Goal: Task Accomplishment & Management: Manage account settings

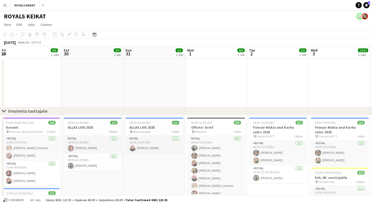
scroll to position [0, 236]
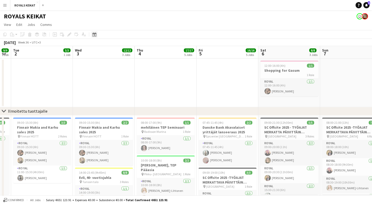
click at [95, 36] on icon at bounding box center [94, 34] width 4 height 4
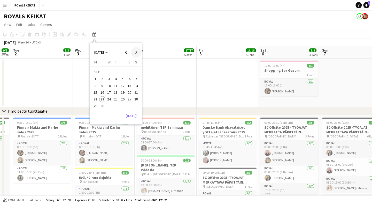
click at [137, 52] on span "Next month" at bounding box center [136, 52] width 10 height 10
click at [137, 53] on span "Next month" at bounding box center [136, 52] width 10 height 10
click at [136, 54] on span "Next month" at bounding box center [136, 52] width 10 height 10
click at [117, 77] on span "4" at bounding box center [116, 79] width 6 height 6
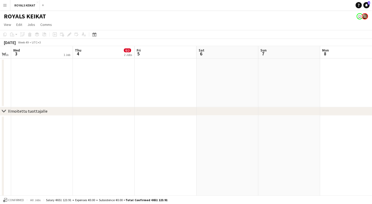
scroll to position [0, 177]
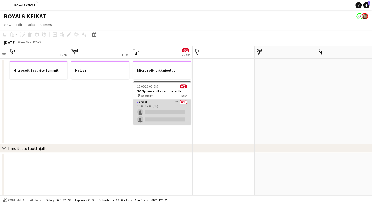
click at [171, 105] on app-card-role "Royal 7A 0/2 16:00-22:00 (6h) single-neutral-actions single-neutral-actions" at bounding box center [162, 111] width 58 height 25
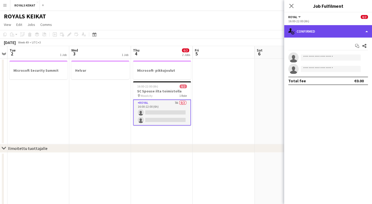
click at [346, 31] on div "single-neutral-actions-check-2 Confirmed" at bounding box center [328, 31] width 88 height 12
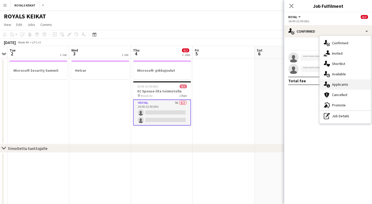
click at [346, 85] on span "Applicants" at bounding box center [340, 84] width 16 height 5
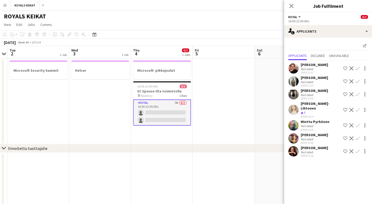
click at [356, 107] on app-icon "Confirm" at bounding box center [357, 109] width 4 height 4
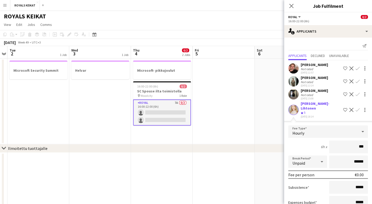
type input "**"
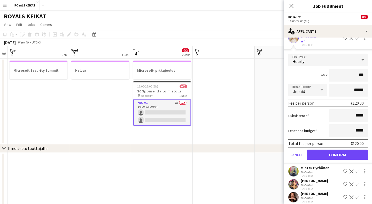
scroll to position [71, 0]
type input "***"
click at [335, 152] on button "Confirm" at bounding box center [337, 155] width 61 height 10
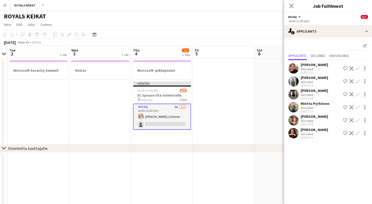
scroll to position [0, 0]
click at [290, 6] on icon "Close pop-in" at bounding box center [291, 5] width 5 height 5
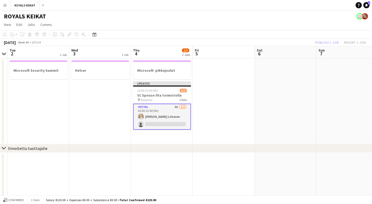
click at [330, 43] on div "Publish 1 job Revert 1 job" at bounding box center [340, 42] width 63 height 7
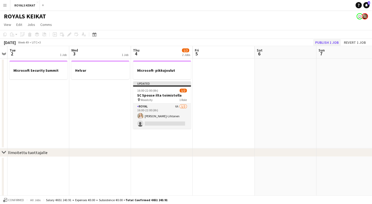
click at [331, 42] on button "Publish 1 job" at bounding box center [327, 42] width 28 height 7
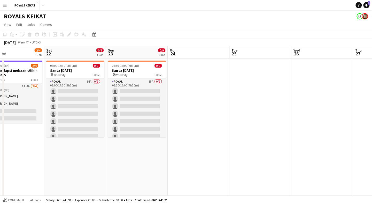
scroll to position [0, 138]
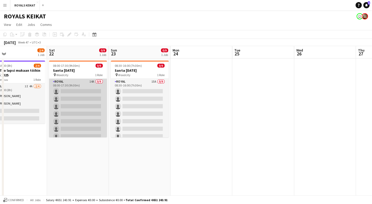
click at [92, 89] on app-card-role "Royal 14A 0/9 08:00-17:30 (9h30m) single-neutral-actions single-neutral-actions…" at bounding box center [78, 117] width 58 height 77
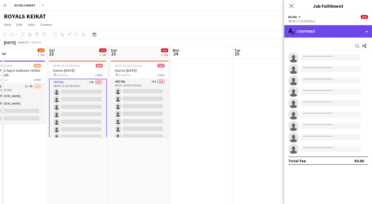
click at [341, 31] on div "single-neutral-actions-check-2 Confirmed" at bounding box center [328, 31] width 88 height 12
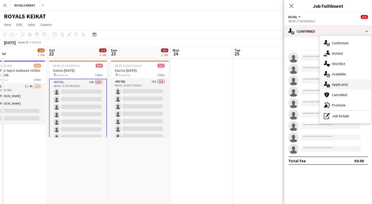
click at [351, 82] on div "single-neutral-actions-information Applicants" at bounding box center [344, 84] width 51 height 10
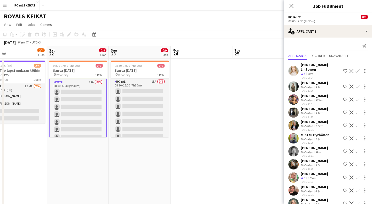
click at [357, 69] on app-icon "Confirm" at bounding box center [357, 71] width 4 height 4
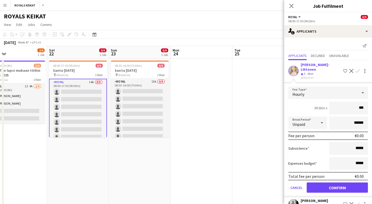
type input "**"
type input "***"
click at [344, 182] on button "Confirm" at bounding box center [337, 187] width 61 height 10
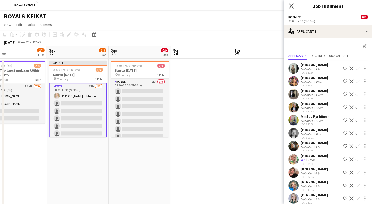
click at [291, 4] on icon "Close pop-in" at bounding box center [291, 5] width 5 height 5
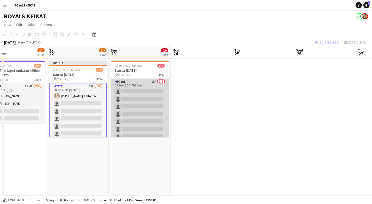
click at [150, 83] on app-card-role "Royal 15A 0/9 08:30-16:00 (7h30m) single-neutral-actions single-neutral-actions…" at bounding box center [140, 117] width 58 height 77
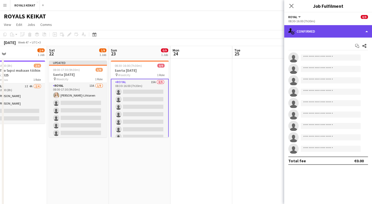
click at [327, 34] on div "single-neutral-actions-check-2 Confirmed" at bounding box center [328, 31] width 88 height 12
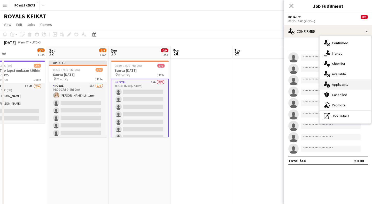
click at [356, 85] on div "single-neutral-actions-information Applicants" at bounding box center [344, 84] width 51 height 10
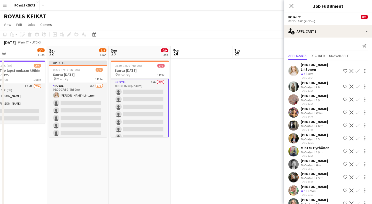
click at [359, 69] on app-icon "Confirm" at bounding box center [357, 71] width 4 height 4
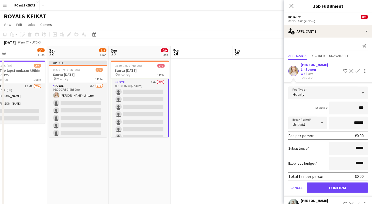
type input "**"
type input "***"
click at [336, 182] on button "Confirm" at bounding box center [337, 187] width 61 height 10
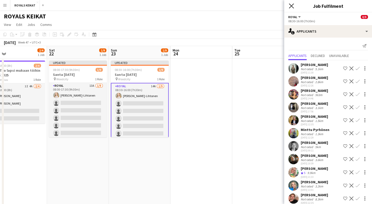
click at [291, 5] on icon "Close pop-in" at bounding box center [291, 5] width 5 height 5
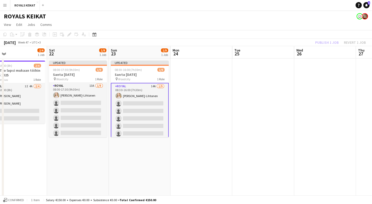
click at [330, 43] on div "Publish 1 job Revert 1 job" at bounding box center [340, 42] width 63 height 7
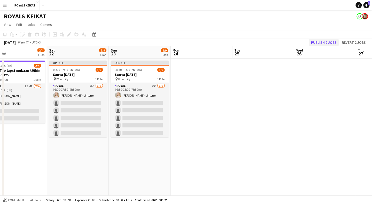
click at [332, 43] on button "Publish 2 jobs" at bounding box center [324, 42] width 30 height 7
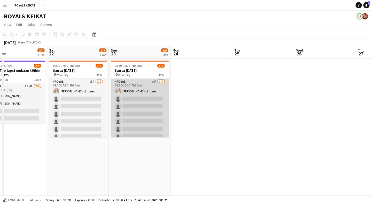
scroll to position [0, 162]
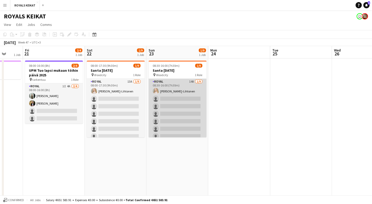
click at [178, 90] on app-card-role "Royal 14A [DATE] 08:30-16:00 (7h30m) [PERSON_NAME]-Lihtonen single-neutral-acti…" at bounding box center [178, 117] width 58 height 77
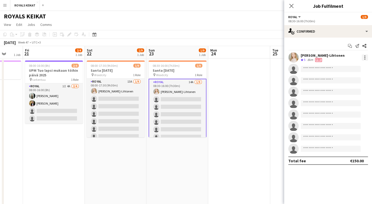
click at [365, 56] on div at bounding box center [365, 57] width 6 height 6
click at [352, 67] on span "Edit fee" at bounding box center [348, 67] width 32 height 5
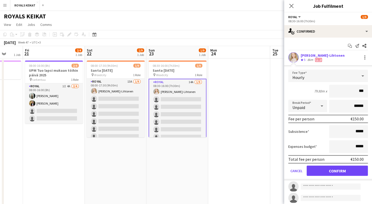
type input "**"
type input "***"
click at [344, 169] on button "Confirm" at bounding box center [337, 170] width 61 height 10
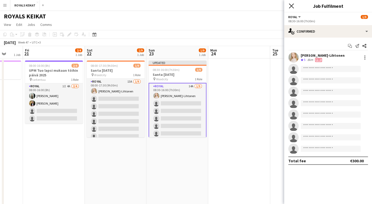
click at [290, 5] on icon "Close pop-in" at bounding box center [291, 5] width 5 height 5
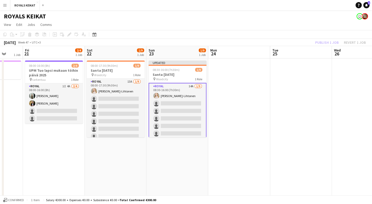
click at [334, 42] on div "Publish 1 job Revert 1 job" at bounding box center [340, 42] width 63 height 7
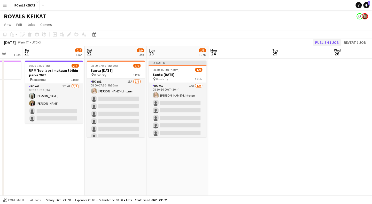
click at [335, 42] on button "Publish 1 job" at bounding box center [327, 42] width 28 height 7
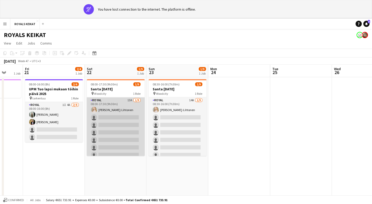
click at [120, 102] on app-card-role "Royal 13A [DATE] 08:00-17:30 (9h30m) [PERSON_NAME]-Lihtonen single-neutral-acti…" at bounding box center [116, 135] width 58 height 77
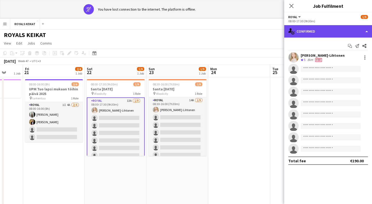
click at [340, 29] on div "single-neutral-actions-check-2 Confirmed" at bounding box center [328, 31] width 88 height 12
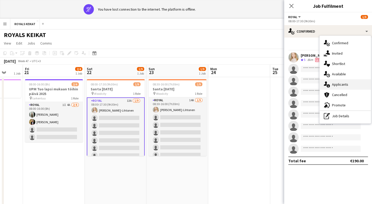
click at [346, 82] on span "Applicants" at bounding box center [340, 84] width 16 height 5
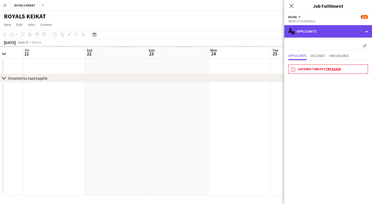
click at [345, 33] on div "single-neutral-actions-information Applicants" at bounding box center [328, 31] width 88 height 12
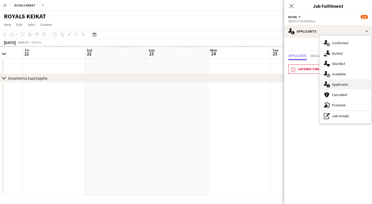
click at [355, 85] on div "single-neutral-actions-information Applicants" at bounding box center [344, 84] width 51 height 10
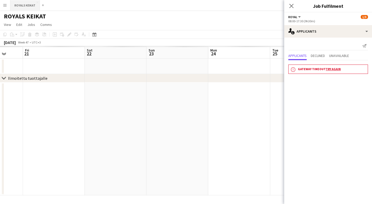
click at [29, 6] on button "ROYALS KEIKAT Close" at bounding box center [25, 5] width 29 height 10
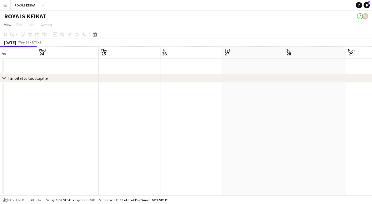
scroll to position [0, 0]
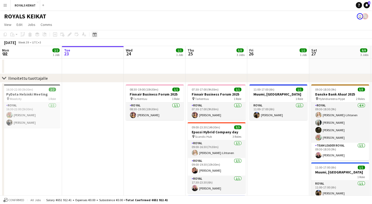
click at [95, 36] on icon at bounding box center [94, 34] width 4 height 4
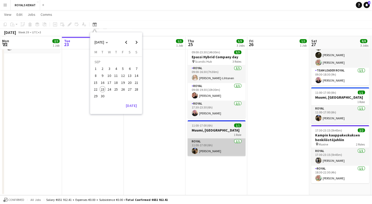
scroll to position [74, 0]
click at [221, 149] on app-card-role "Royal 1/1 11:00-17:00 (6h) Vilma Väisänen" at bounding box center [216, 147] width 58 height 18
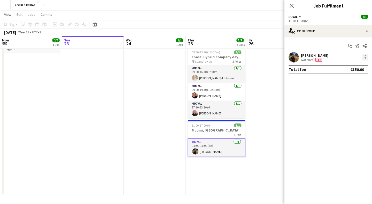
click at [364, 54] on div at bounding box center [365, 57] width 6 height 6
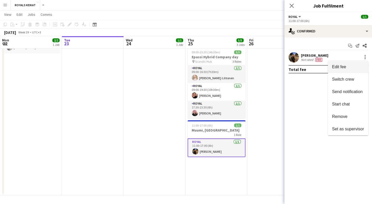
click at [351, 67] on span "Edit fee" at bounding box center [348, 67] width 32 height 5
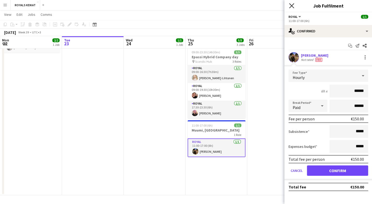
click at [291, 5] on icon at bounding box center [291, 5] width 5 height 5
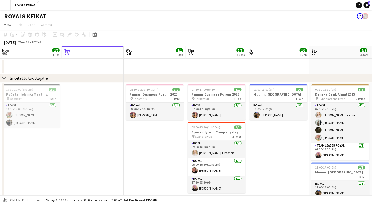
scroll to position [0, 0]
click at [283, 107] on app-card-role "Royal 1/1 11:00-17:00 (6h) Vilma Väisänen" at bounding box center [278, 111] width 58 height 18
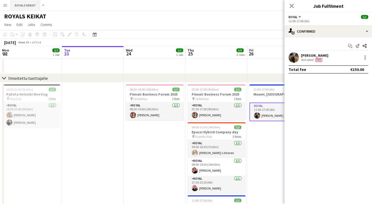
click at [29, 6] on button "ROYALS KEIKAT Close" at bounding box center [25, 5] width 29 height 10
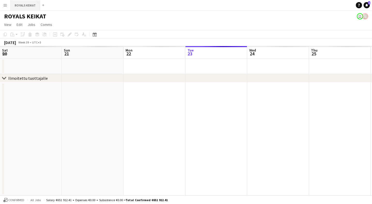
scroll to position [0, 123]
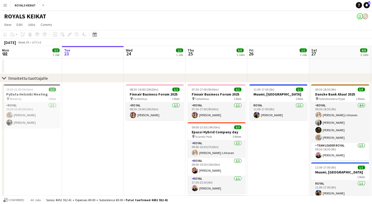
click at [95, 35] on icon "Date picker" at bounding box center [94, 34] width 4 height 4
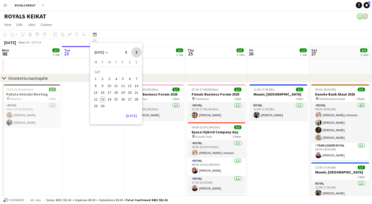
click at [134, 51] on span "Next month" at bounding box center [136, 52] width 10 height 10
click at [121, 91] on span "17" at bounding box center [123, 92] width 6 height 6
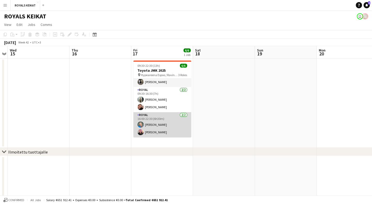
scroll to position [17, 0]
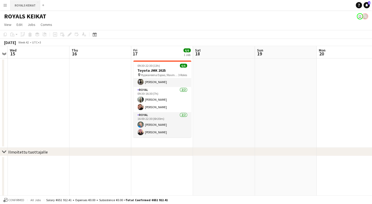
click at [30, 4] on button "ROYALS KEIKAT Close" at bounding box center [25, 5] width 29 height 10
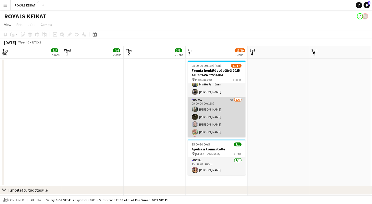
scroll to position [99, 0]
click at [224, 105] on app-card-role "Royal 4A 5/6 09:00-00:00 (15h) Emil Peltonen Nooa Aalto Anna Backman Elena Hell…" at bounding box center [217, 123] width 58 height 55
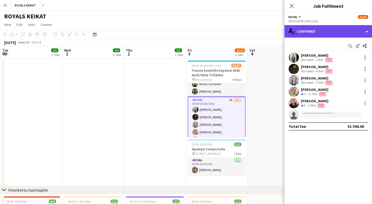
click at [350, 31] on div "single-neutral-actions-check-2 Confirmed" at bounding box center [328, 31] width 88 height 12
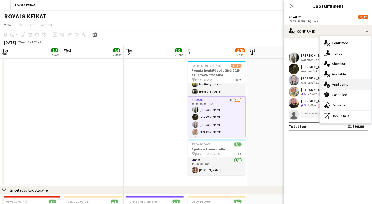
click at [353, 87] on div "single-neutral-actions-information Applicants" at bounding box center [344, 84] width 51 height 10
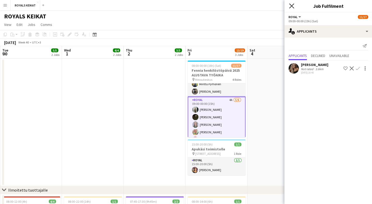
click at [293, 6] on icon "Close pop-in" at bounding box center [291, 5] width 5 height 5
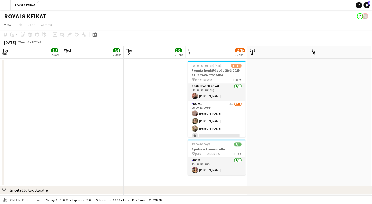
scroll to position [0, 0]
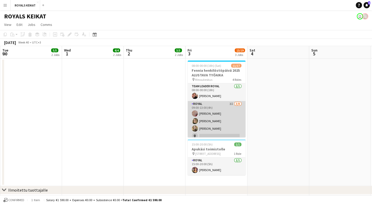
click at [224, 107] on app-card-role "Royal 3I 3/8 09:00-13:00 (4h) Janita Juvonen Pauliina Aalto Maisa Tamminen sing…" at bounding box center [217, 136] width 58 height 70
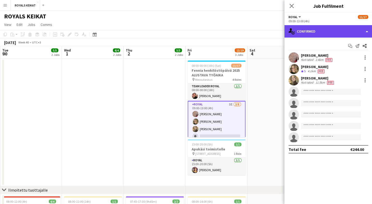
click at [337, 35] on div "single-neutral-actions-check-2 Confirmed" at bounding box center [328, 31] width 88 height 12
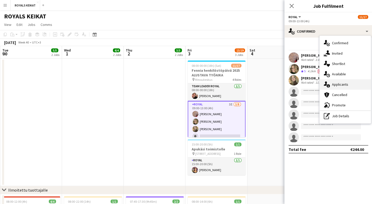
click at [352, 84] on div "single-neutral-actions-information Applicants" at bounding box center [344, 84] width 51 height 10
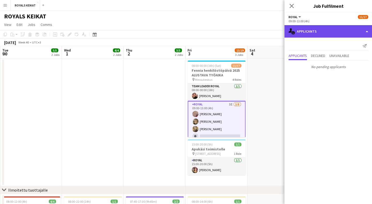
click at [331, 33] on div "single-neutral-actions-information Applicants" at bounding box center [328, 31] width 88 height 12
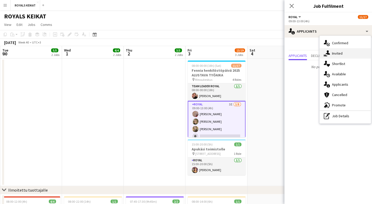
click at [340, 51] on span "Invited" at bounding box center [337, 53] width 11 height 5
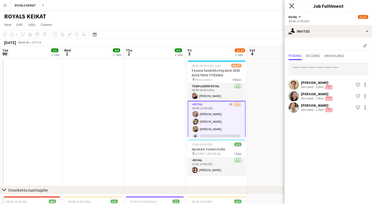
click at [290, 6] on icon "Close pop-in" at bounding box center [291, 5] width 5 height 5
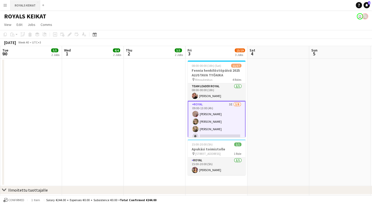
click at [35, 6] on button "ROYALS KEIKAT Close" at bounding box center [25, 5] width 29 height 10
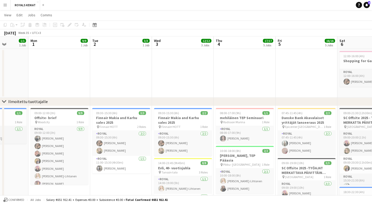
scroll to position [10, 0]
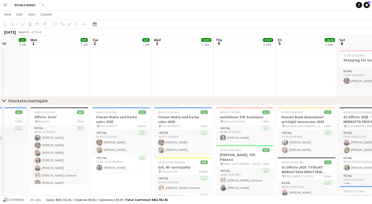
click at [8, 6] on button "Menu" at bounding box center [5, 5] width 10 height 10
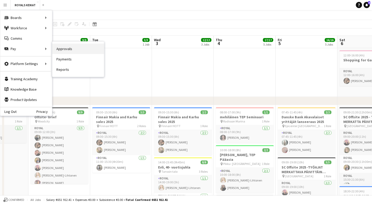
click at [65, 49] on link "Approvals" at bounding box center [78, 49] width 52 height 10
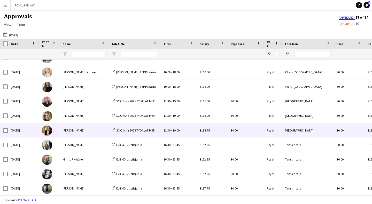
scroll to position [7, 0]
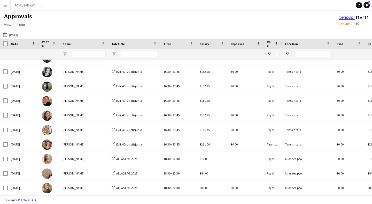
click at [14, 34] on button "04-09-2025 04-09-2025" at bounding box center [10, 34] width 17 height 6
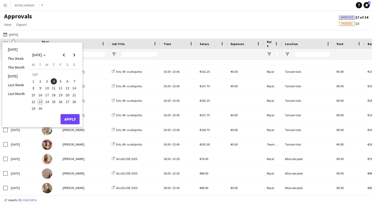
click at [40, 79] on span "2" at bounding box center [40, 81] width 6 height 6
click at [72, 118] on button "Apply" at bounding box center [69, 119] width 19 height 10
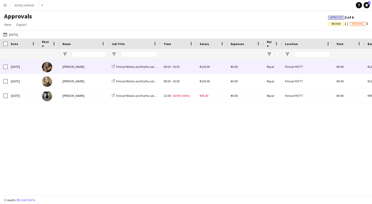
click at [80, 63] on div "[PERSON_NAME]" at bounding box center [83, 66] width 49 height 14
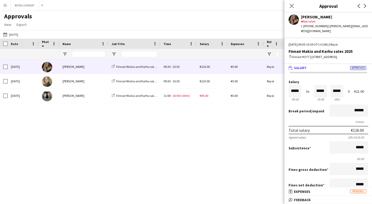
scroll to position [0, 0]
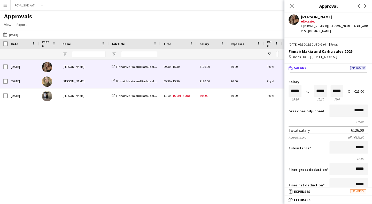
click at [97, 83] on div "[PERSON_NAME]" at bounding box center [83, 81] width 49 height 14
click at [104, 66] on div "[PERSON_NAME]" at bounding box center [83, 66] width 49 height 14
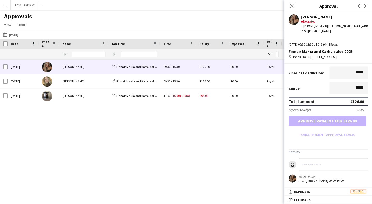
scroll to position [111, 0]
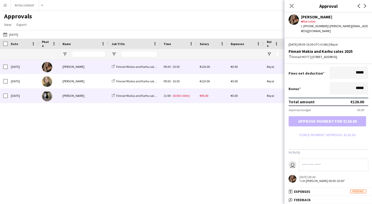
click at [82, 97] on div "[PERSON_NAME]" at bounding box center [83, 95] width 49 height 14
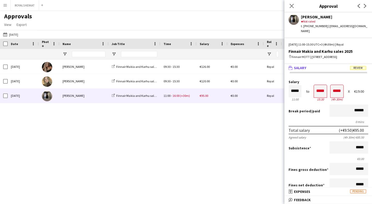
scroll to position [0, 0]
click at [19, 36] on button "04-09-2025 02-09-2025" at bounding box center [10, 34] width 17 height 6
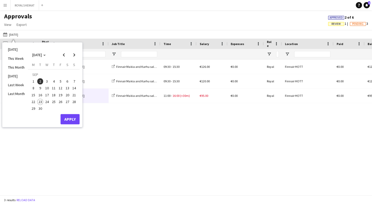
click at [47, 82] on span "3" at bounding box center [47, 81] width 6 height 6
click at [69, 118] on button "Apply" at bounding box center [69, 119] width 19 height 10
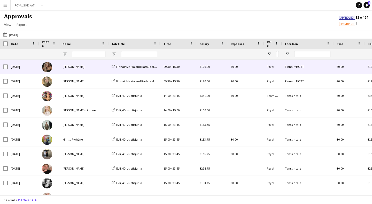
click at [92, 68] on div "[PERSON_NAME]" at bounding box center [83, 66] width 49 height 14
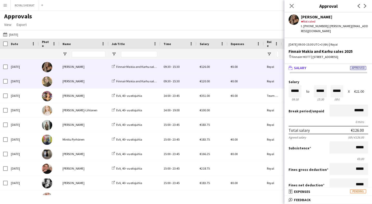
click at [83, 81] on div "[PERSON_NAME]" at bounding box center [83, 81] width 49 height 14
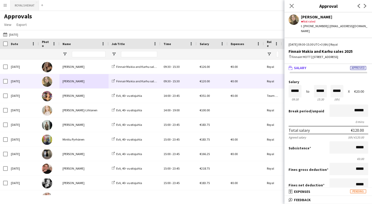
click at [36, 5] on button "ROYALS KEIKAT Close" at bounding box center [25, 5] width 28 height 10
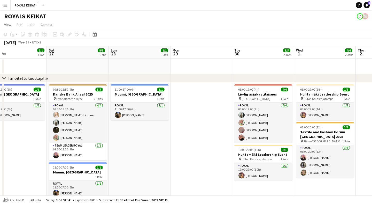
scroll to position [0, 145]
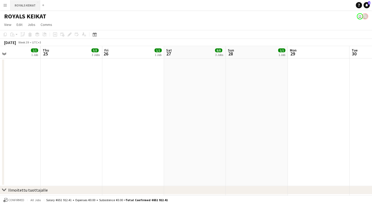
click at [33, 4] on button "ROYALS KEIKAT Close" at bounding box center [25, 5] width 29 height 10
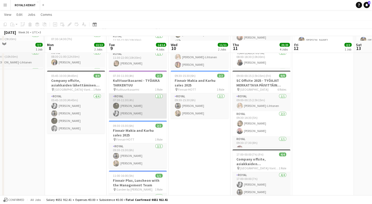
scroll to position [129, 0]
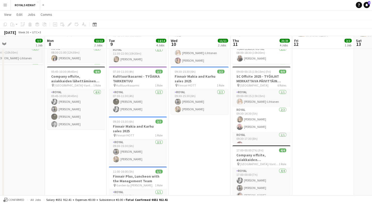
click at [8, 6] on button "Menu" at bounding box center [5, 5] width 10 height 10
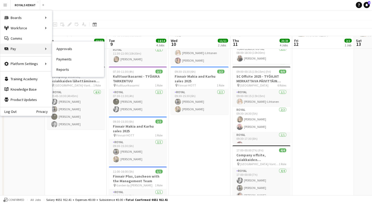
click at [29, 49] on div "Pay Pay" at bounding box center [26, 49] width 52 height 10
click at [64, 48] on link "Approvals" at bounding box center [78, 49] width 52 height 10
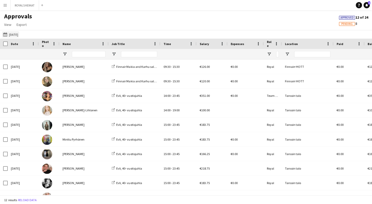
click at [19, 36] on button "03-09-2025 03-09-2025" at bounding box center [10, 34] width 17 height 6
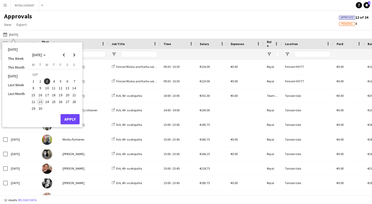
click at [41, 86] on span "9" at bounding box center [40, 88] width 6 height 6
click at [71, 120] on button "Apply" at bounding box center [69, 119] width 19 height 10
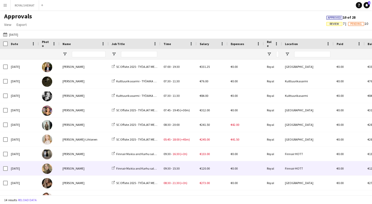
click at [89, 166] on div "[PERSON_NAME]" at bounding box center [83, 168] width 49 height 14
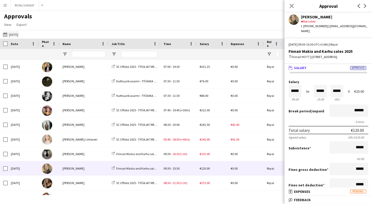
click at [19, 31] on button "03-09-2025 09-09-2025" at bounding box center [10, 34] width 17 height 6
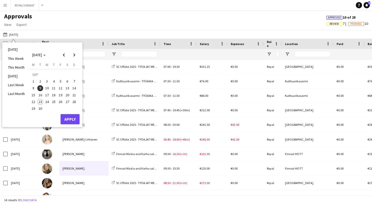
click at [47, 88] on span "10" at bounding box center [47, 88] width 6 height 6
click at [69, 118] on button "Apply" at bounding box center [69, 119] width 19 height 10
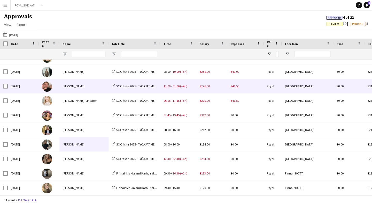
scroll to position [24, 0]
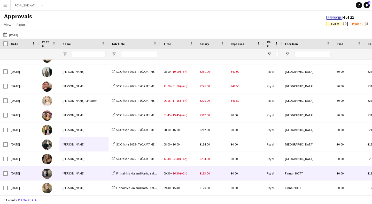
click at [91, 173] on div "[PERSON_NAME]" at bounding box center [83, 173] width 49 height 14
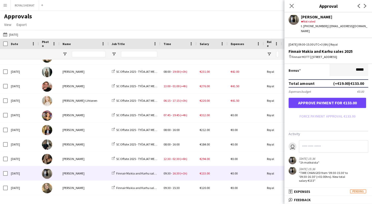
scroll to position [129, 0]
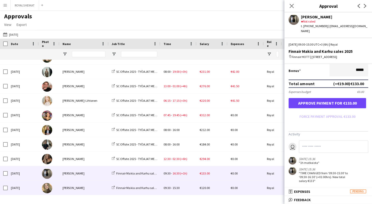
click at [83, 184] on div "[PERSON_NAME]" at bounding box center [83, 187] width 49 height 14
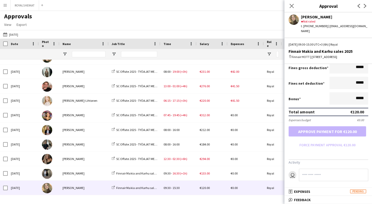
scroll to position [101, 0]
click at [26, 6] on button "ROYALS KEIKAT Close" at bounding box center [25, 5] width 28 height 10
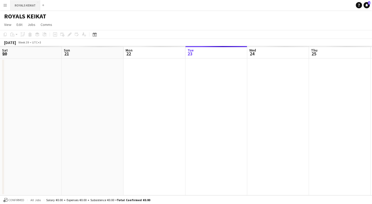
scroll to position [0, 123]
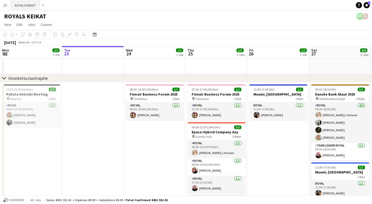
click at [34, 8] on button "ROYALS KEIKAT Close" at bounding box center [25, 5] width 29 height 10
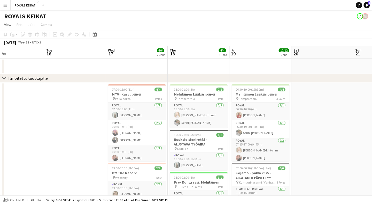
scroll to position [0, 0]
click at [95, 35] on icon at bounding box center [95, 35] width 2 height 2
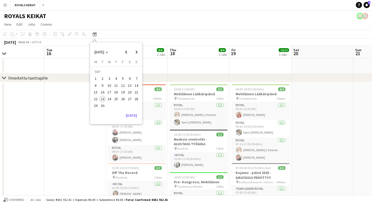
click at [96, 77] on span "1" at bounding box center [95, 79] width 6 height 6
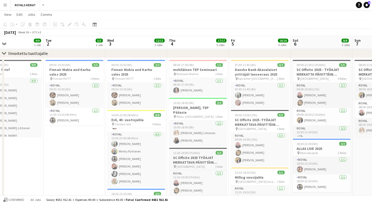
scroll to position [0, 204]
click at [7, 7] on button "Menu" at bounding box center [5, 5] width 10 height 10
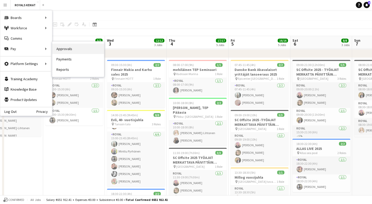
click at [59, 51] on link "Approvals" at bounding box center [78, 49] width 52 height 10
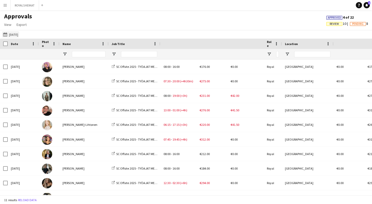
click at [16, 36] on button "10-09-2025 10-09-2025" at bounding box center [10, 34] width 17 height 6
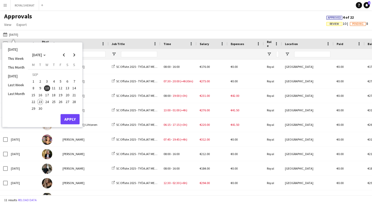
click at [60, 82] on span "5" at bounding box center [60, 81] width 6 height 6
click at [76, 123] on button "Apply" at bounding box center [69, 119] width 19 height 10
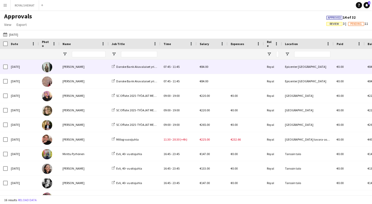
click at [107, 68] on div "[PERSON_NAME]" at bounding box center [83, 66] width 49 height 14
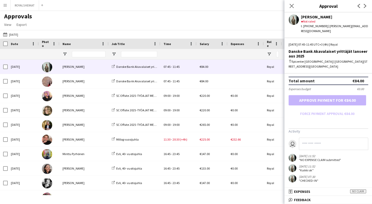
scroll to position [141, 0]
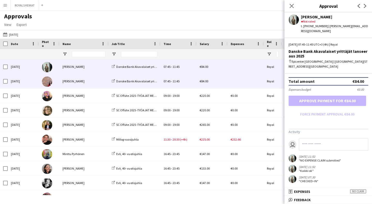
click at [99, 77] on div "[PERSON_NAME]" at bounding box center [83, 81] width 49 height 14
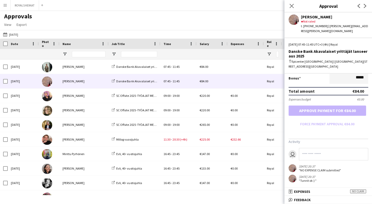
scroll to position [131, 0]
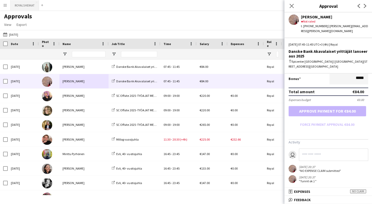
click at [30, 6] on button "ROYALS KEIKAT Close" at bounding box center [25, 5] width 28 height 10
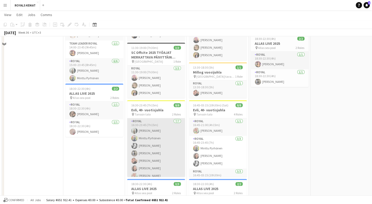
scroll to position [144, 0]
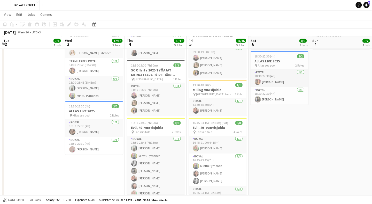
click at [5, 5] on app-icon "Menu" at bounding box center [5, 5] width 4 height 4
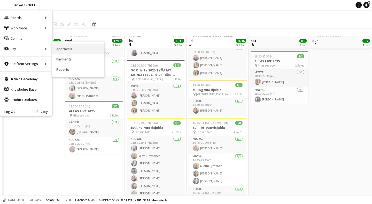
click at [60, 49] on link "Approvals" at bounding box center [78, 49] width 52 height 10
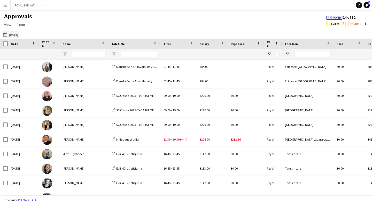
click at [19, 34] on button "05-09-2025 05-09-2025" at bounding box center [10, 34] width 17 height 6
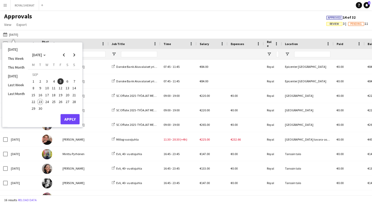
click at [48, 80] on span "3" at bounding box center [47, 81] width 6 height 6
click at [71, 120] on button "Apply" at bounding box center [69, 119] width 19 height 10
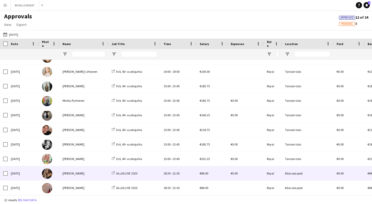
click at [105, 172] on div "[PERSON_NAME]" at bounding box center [83, 173] width 49 height 14
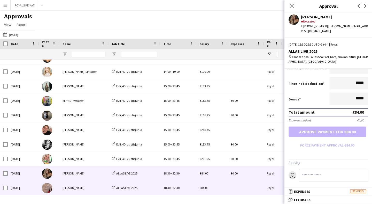
scroll to position [106, 0]
click at [88, 188] on div "[PERSON_NAME]" at bounding box center [83, 187] width 49 height 14
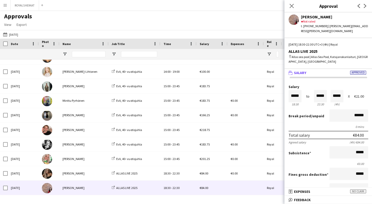
scroll to position [0, 0]
click at [28, 6] on button "ROYALS KEIKAT Close" at bounding box center [25, 5] width 28 height 10
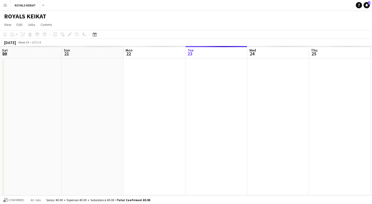
scroll to position [0, 123]
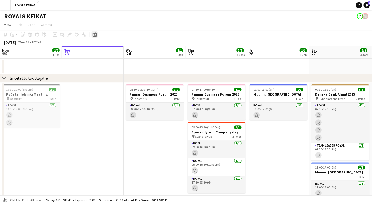
click at [95, 33] on icon at bounding box center [94, 34] width 4 height 4
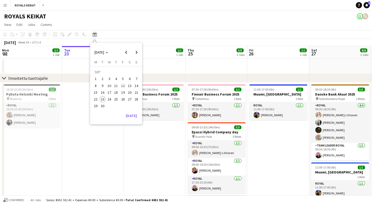
click at [95, 33] on icon at bounding box center [94, 34] width 4 height 4
click at [127, 53] on span "Previous month" at bounding box center [126, 52] width 10 height 10
click at [137, 51] on span "Next month" at bounding box center [136, 52] width 10 height 10
click at [116, 79] on span "4" at bounding box center [116, 79] width 6 height 6
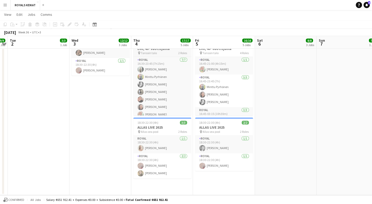
scroll to position [223, 0]
click at [4, 6] on app-icon "Menu" at bounding box center [5, 5] width 4 height 4
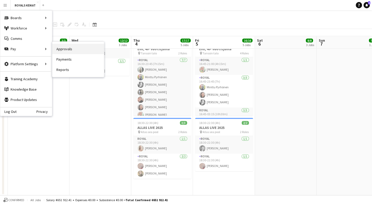
click at [66, 50] on link "Approvals" at bounding box center [78, 49] width 52 height 10
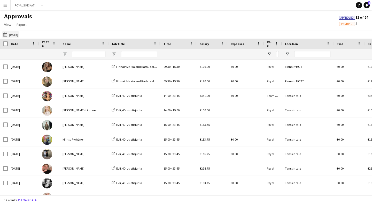
click at [17, 34] on button "03-09-2025 03-09-2025" at bounding box center [10, 34] width 17 height 6
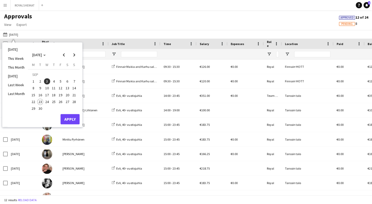
click at [54, 80] on span "4" at bounding box center [54, 81] width 6 height 6
click at [72, 119] on button "Apply" at bounding box center [69, 119] width 19 height 10
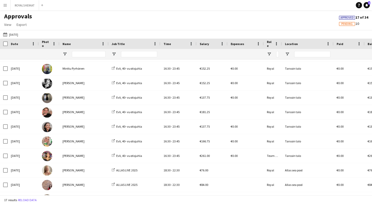
scroll to position [101, 0]
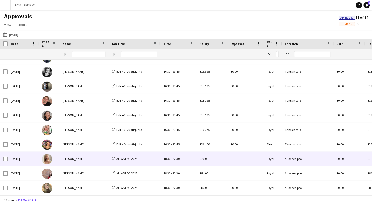
click at [71, 157] on div "[PERSON_NAME]" at bounding box center [83, 158] width 49 height 14
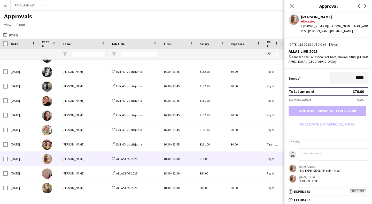
scroll to position [126, 0]
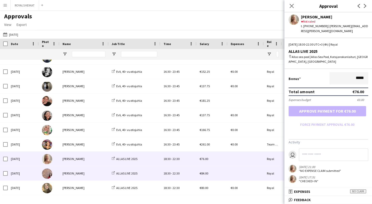
click at [85, 171] on div "[PERSON_NAME]" at bounding box center [83, 173] width 49 height 14
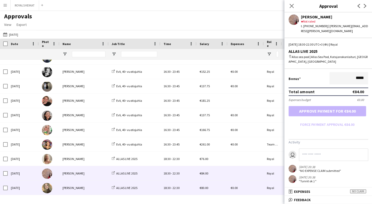
click at [60, 188] on div "[PERSON_NAME]" at bounding box center [83, 187] width 49 height 14
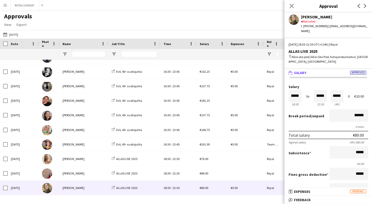
scroll to position [0, 0]
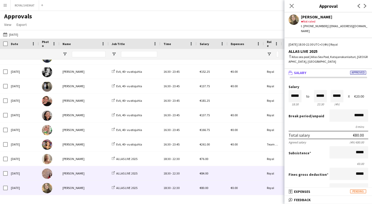
click at [83, 176] on div "[PERSON_NAME]" at bounding box center [83, 173] width 49 height 14
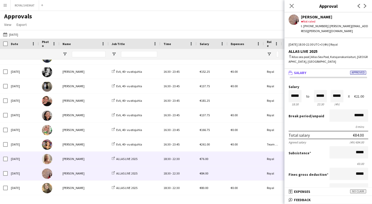
click at [95, 152] on div "[PERSON_NAME]" at bounding box center [83, 158] width 49 height 14
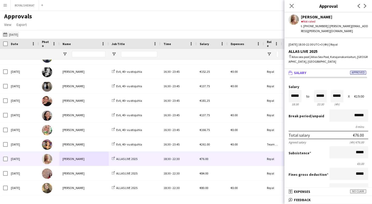
click at [19, 36] on button "03-09-2025 04-09-2025" at bounding box center [10, 34] width 17 height 6
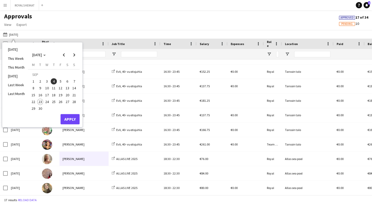
click at [60, 80] on span "5" at bounding box center [60, 81] width 6 height 6
click at [74, 118] on button "Apply" at bounding box center [69, 119] width 19 height 10
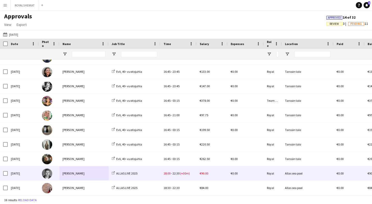
click at [90, 175] on div "[PERSON_NAME]" at bounding box center [83, 173] width 49 height 14
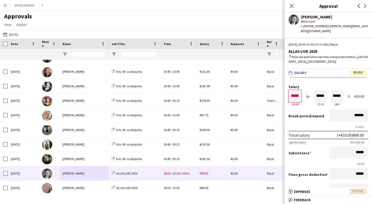
drag, startPoint x: 343, startPoint y: 16, endPoint x: 297, endPoint y: 17, distance: 46.2
click at [297, 17] on div "Mathias Munsterhjelm star Not rated t. +358451055011 | mathias.munsterhjelm@gma…" at bounding box center [328, 22] width 88 height 21
copy div "[PERSON_NAME]"
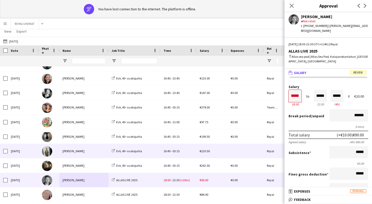
scroll to position [11, 0]
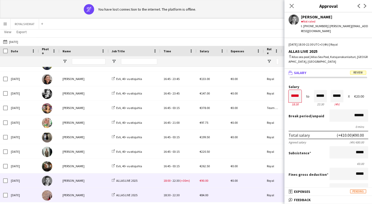
click at [94, 192] on div "[PERSON_NAME]" at bounding box center [83, 194] width 49 height 14
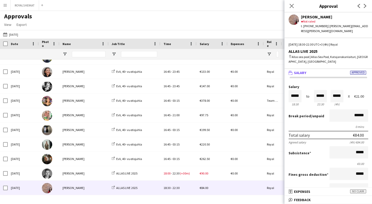
scroll to position [0, 0]
click at [18, 34] on button "03-09-2025 05-09-2025" at bounding box center [10, 34] width 17 height 6
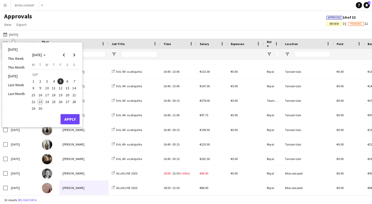
click at [67, 82] on span "6" at bounding box center [67, 81] width 6 height 6
click at [70, 118] on button "Apply" at bounding box center [69, 119] width 19 height 10
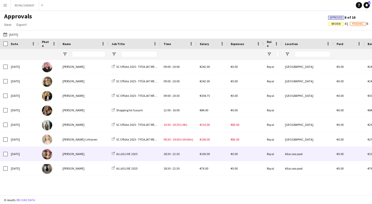
click at [92, 152] on div "[PERSON_NAME]" at bounding box center [83, 153] width 49 height 14
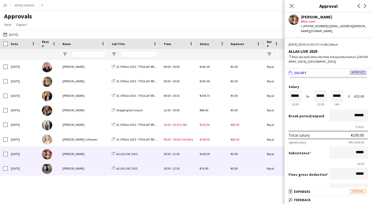
click at [84, 168] on div "[PERSON_NAME]" at bounding box center [83, 168] width 49 height 14
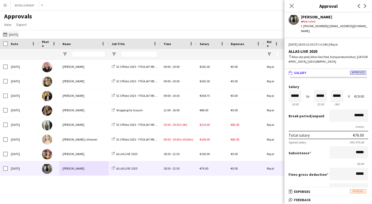
click at [19, 34] on button "03-09-2025 06-09-2025" at bounding box center [10, 34] width 17 height 6
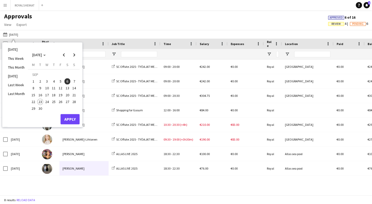
click at [73, 81] on span "7" at bounding box center [74, 81] width 6 height 6
click at [72, 120] on button "Apply" at bounding box center [69, 119] width 19 height 10
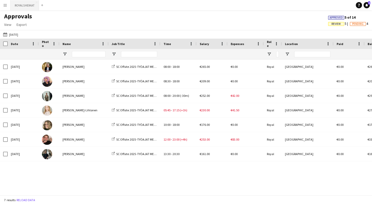
click at [33, 4] on button "ROYALS KEIKAT Close" at bounding box center [25, 5] width 28 height 10
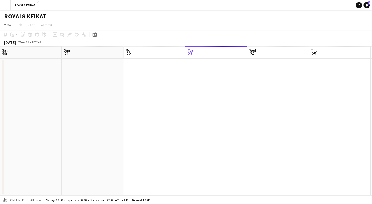
scroll to position [0, 123]
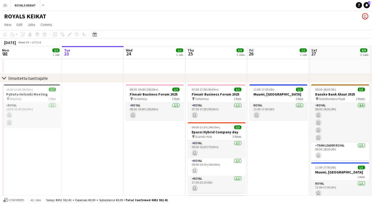
click at [95, 34] on icon at bounding box center [95, 35] width 2 height 2
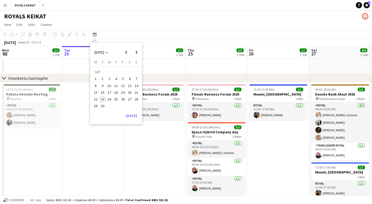
click at [103, 80] on span "2" at bounding box center [102, 79] width 6 height 6
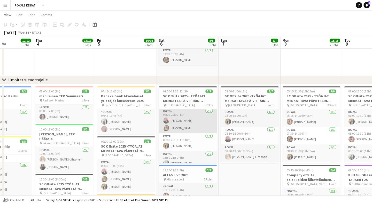
scroll to position [0, 156]
